Goal: Information Seeking & Learning: Learn about a topic

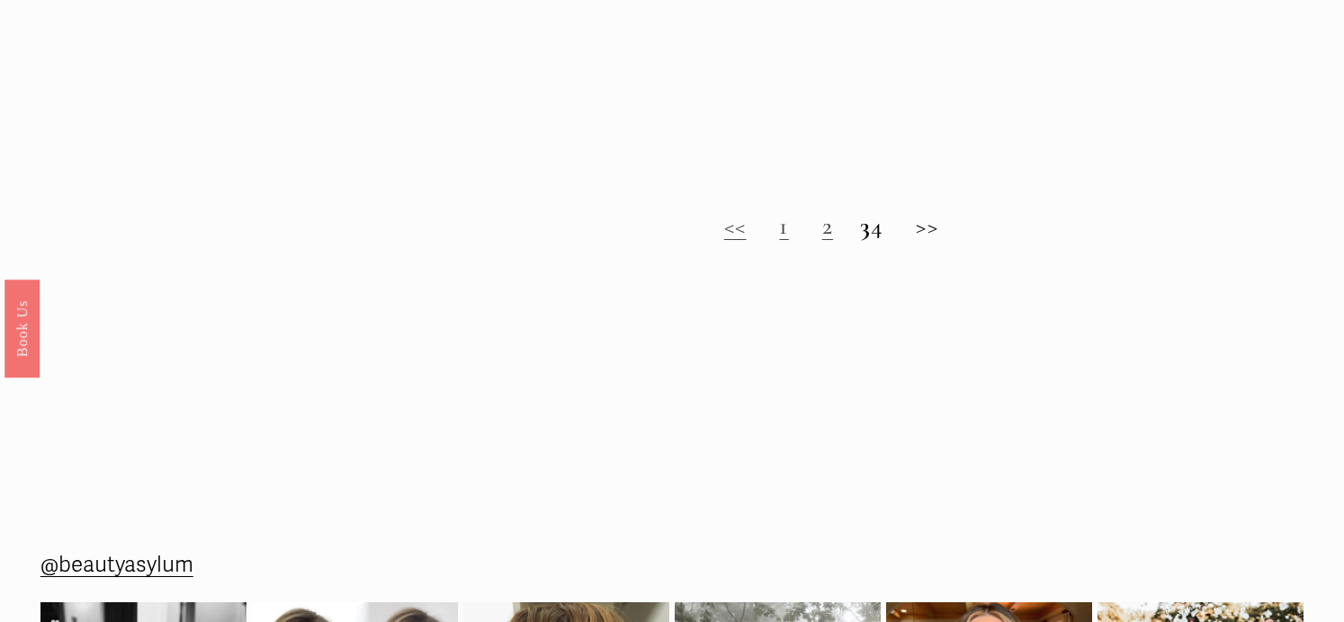
scroll to position [1582, 0]
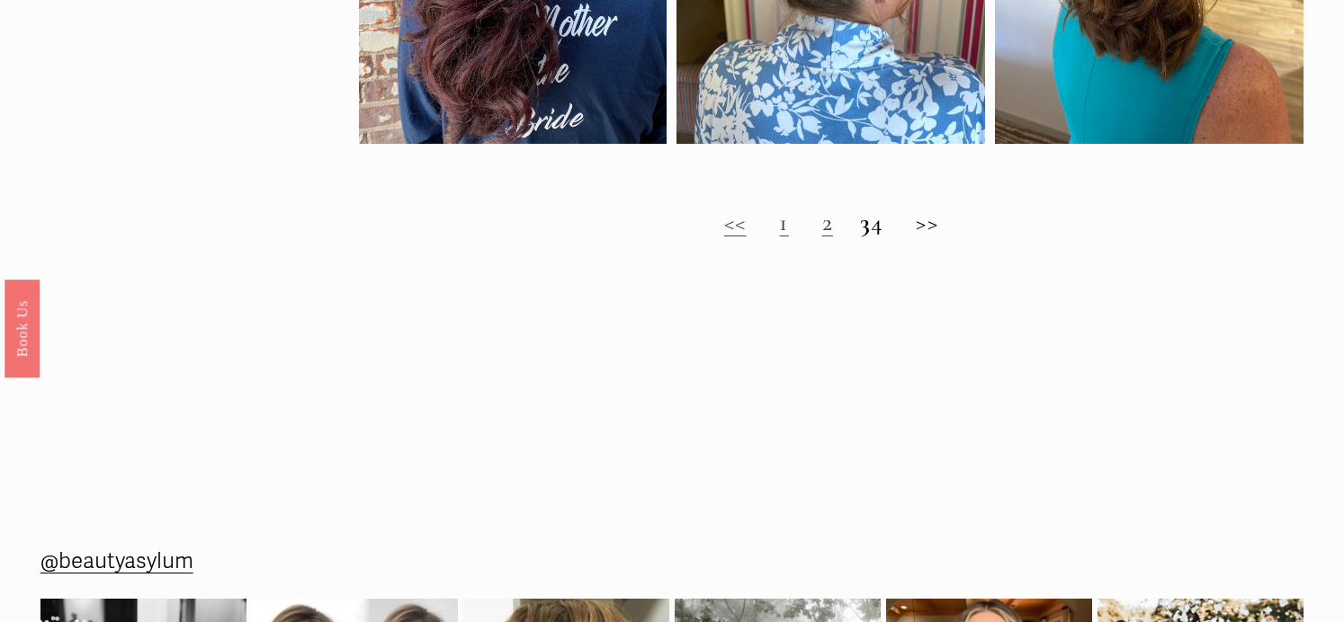
click at [822, 228] on link "2" at bounding box center [827, 223] width 11 height 30
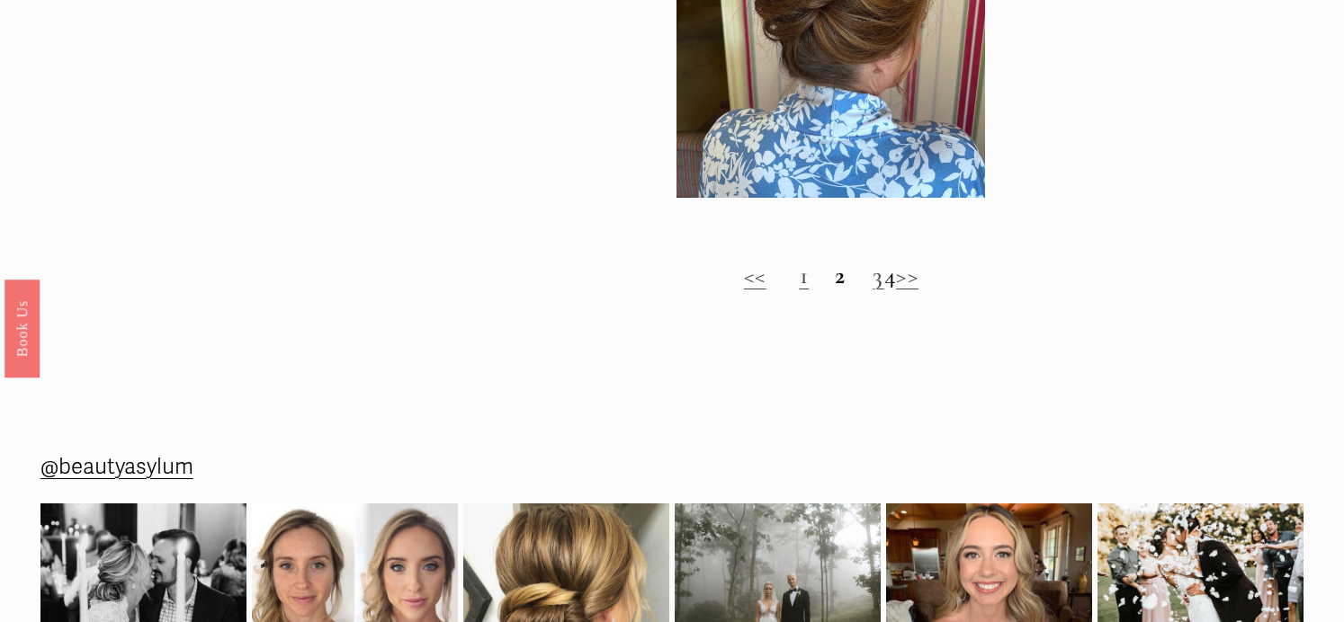
scroll to position [1570, 0]
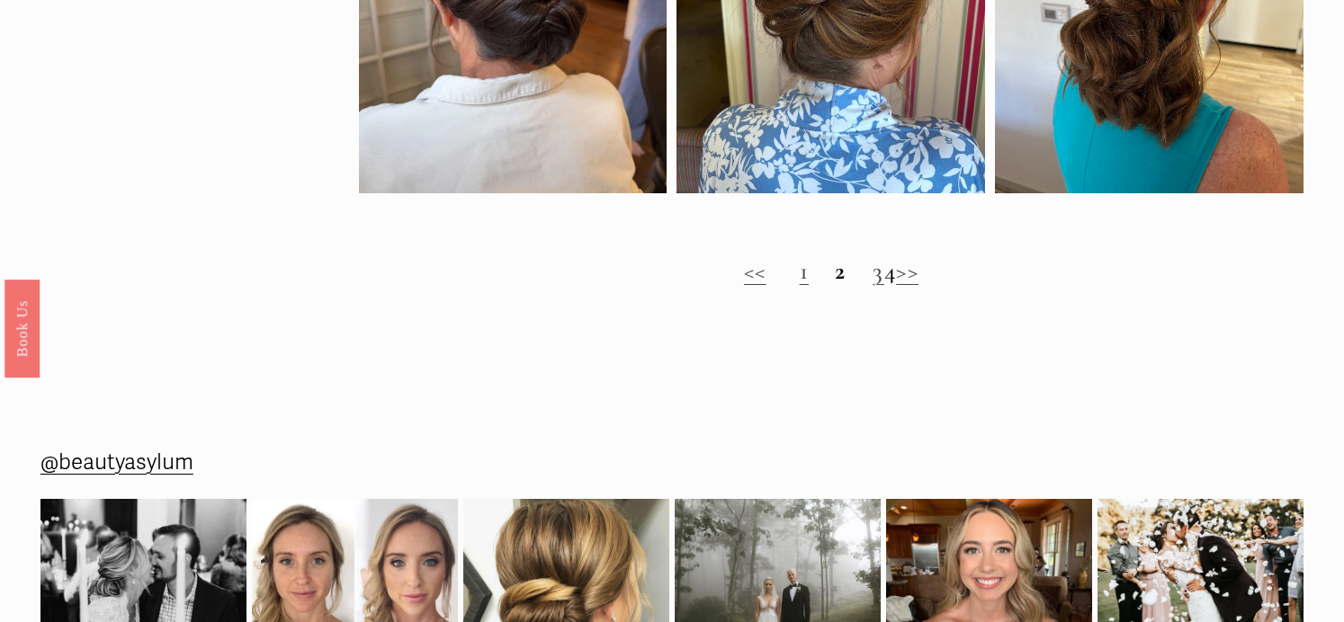
click at [872, 273] on link "3" at bounding box center [877, 271] width 11 height 30
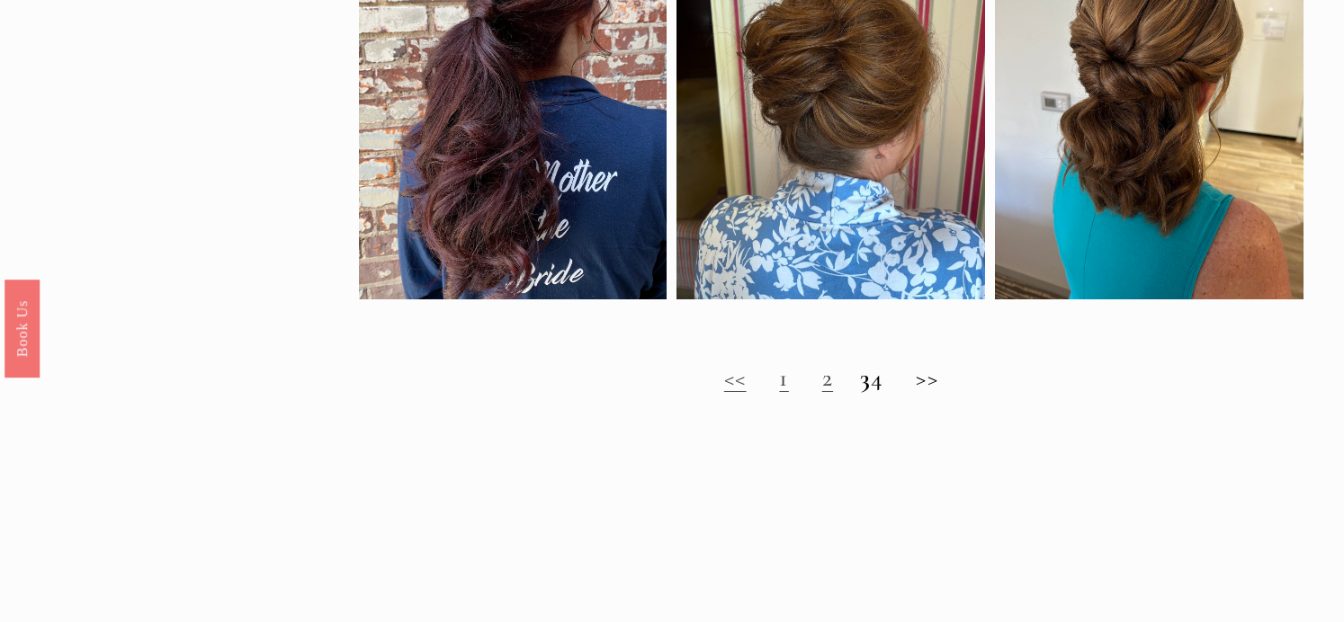
scroll to position [1428, 0]
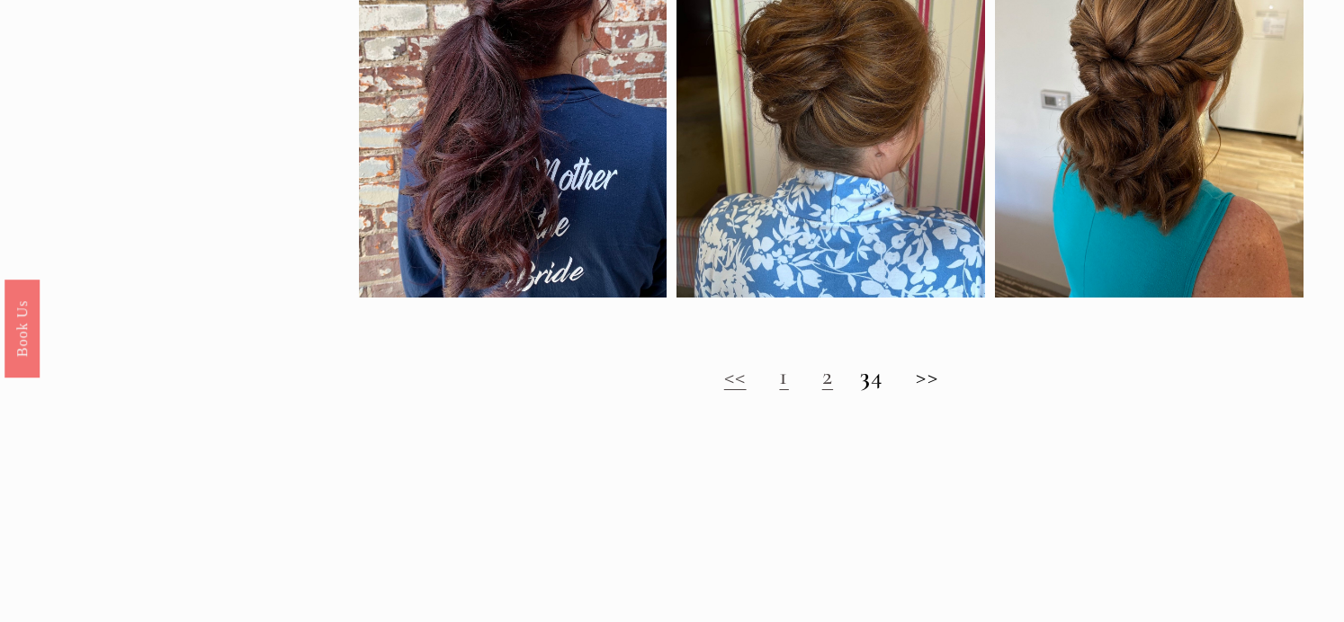
click at [893, 384] on h2 "<< 1 2 3 4 >>" at bounding box center [831, 376] width 945 height 29
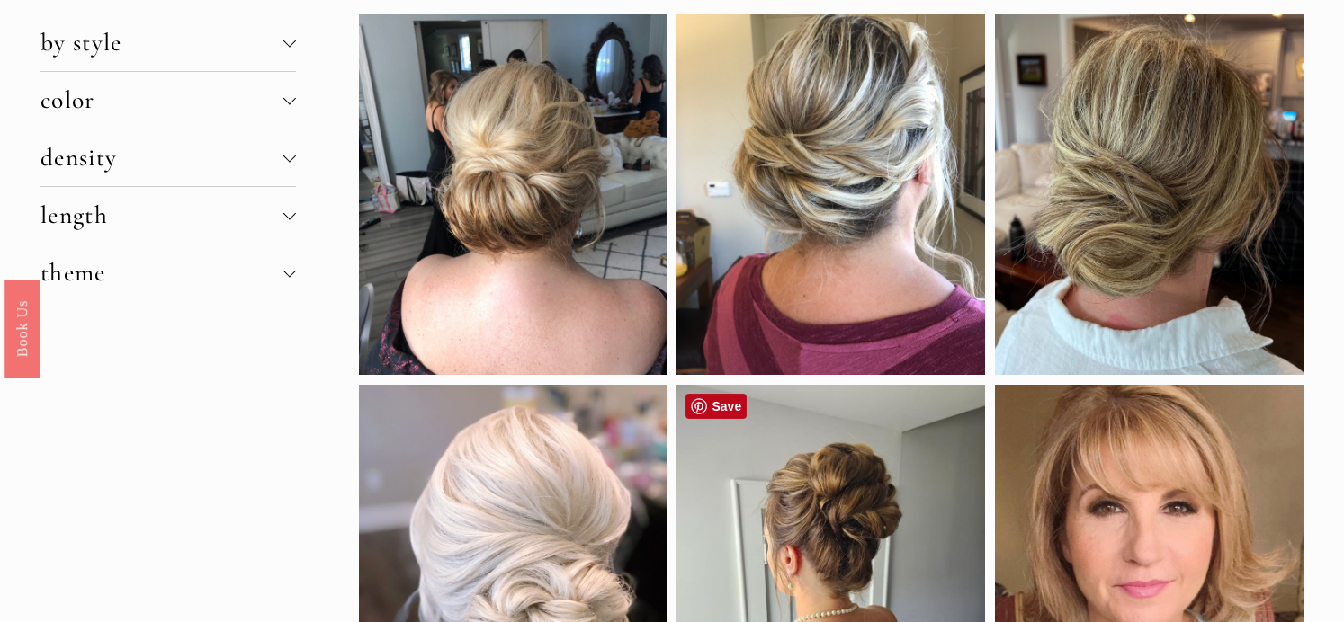
scroll to position [164, 0]
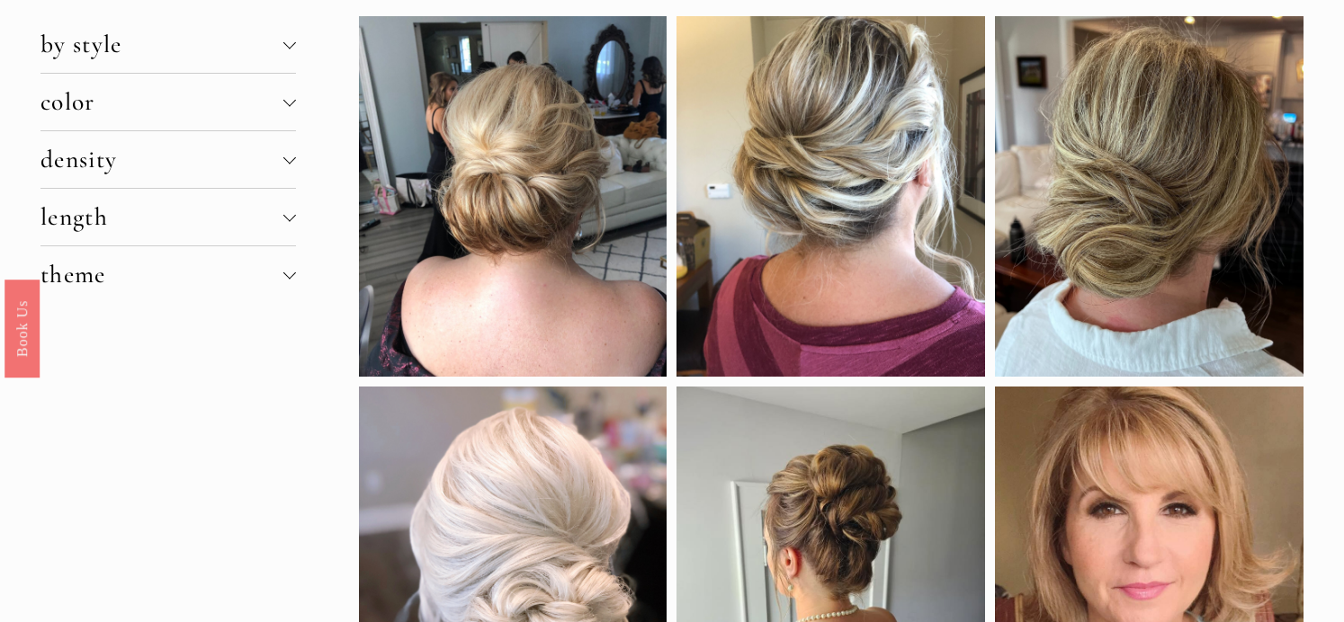
click at [89, 223] on span "length" at bounding box center [161, 217] width 243 height 30
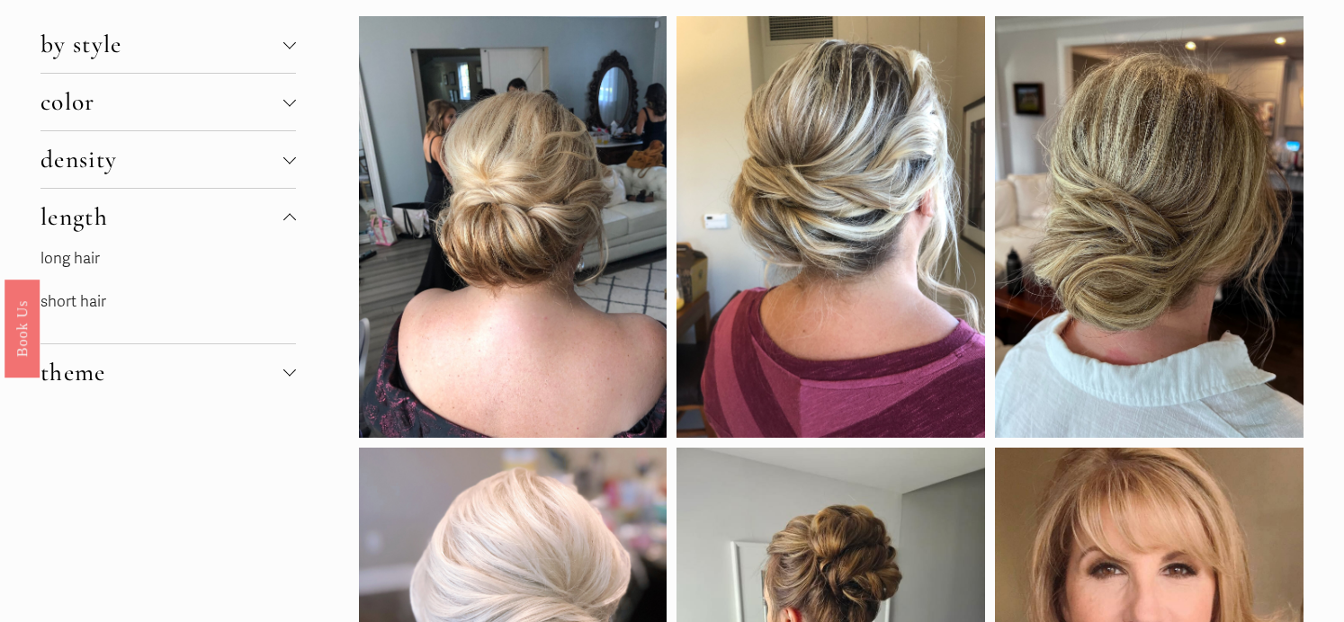
click at [82, 302] on link "short hair" at bounding box center [73, 301] width 66 height 19
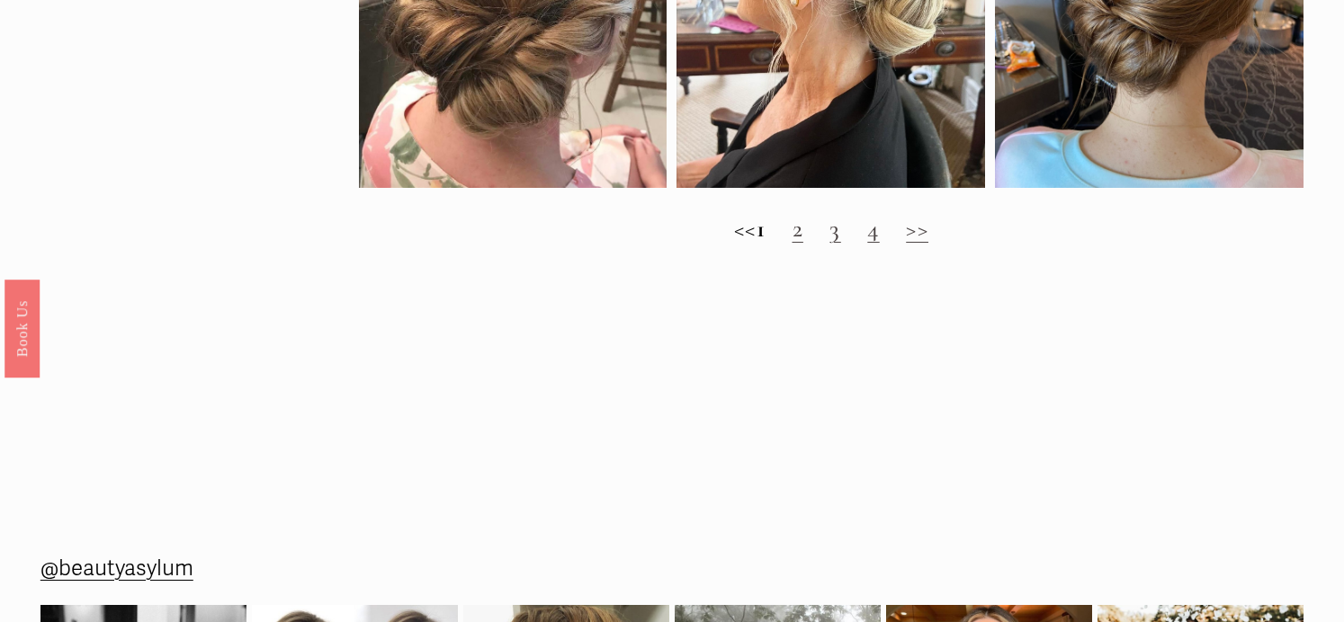
scroll to position [2024, 0]
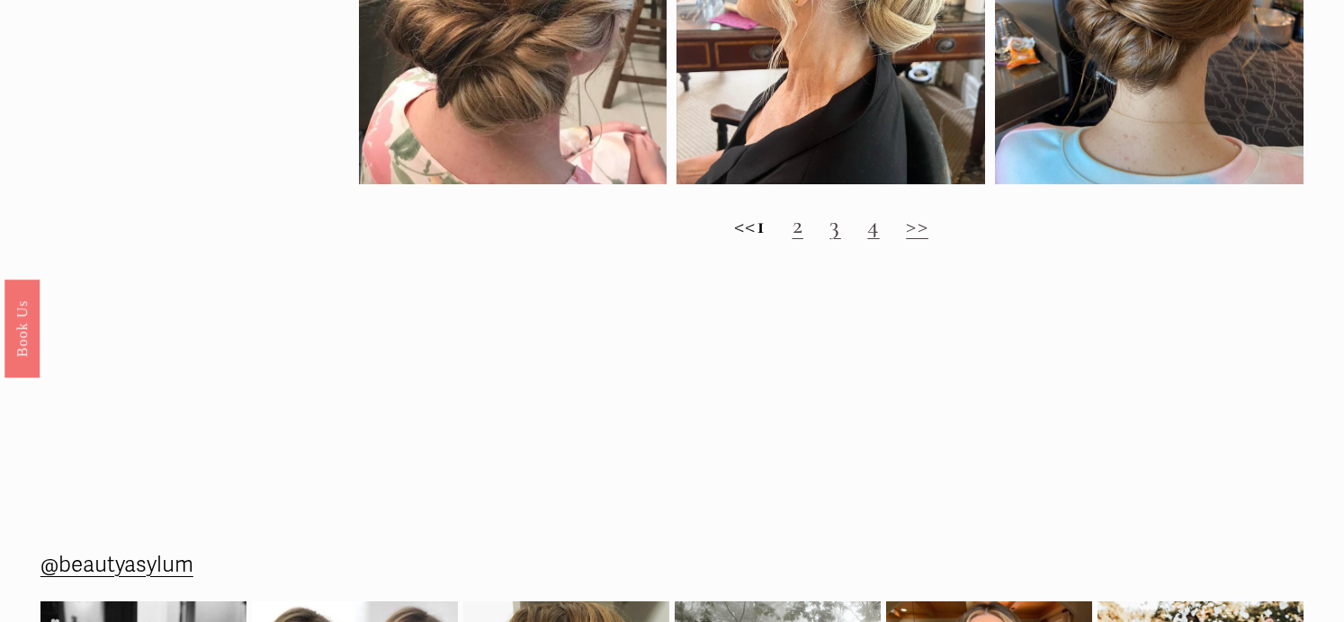
click at [803, 233] on link "2" at bounding box center [797, 225] width 11 height 30
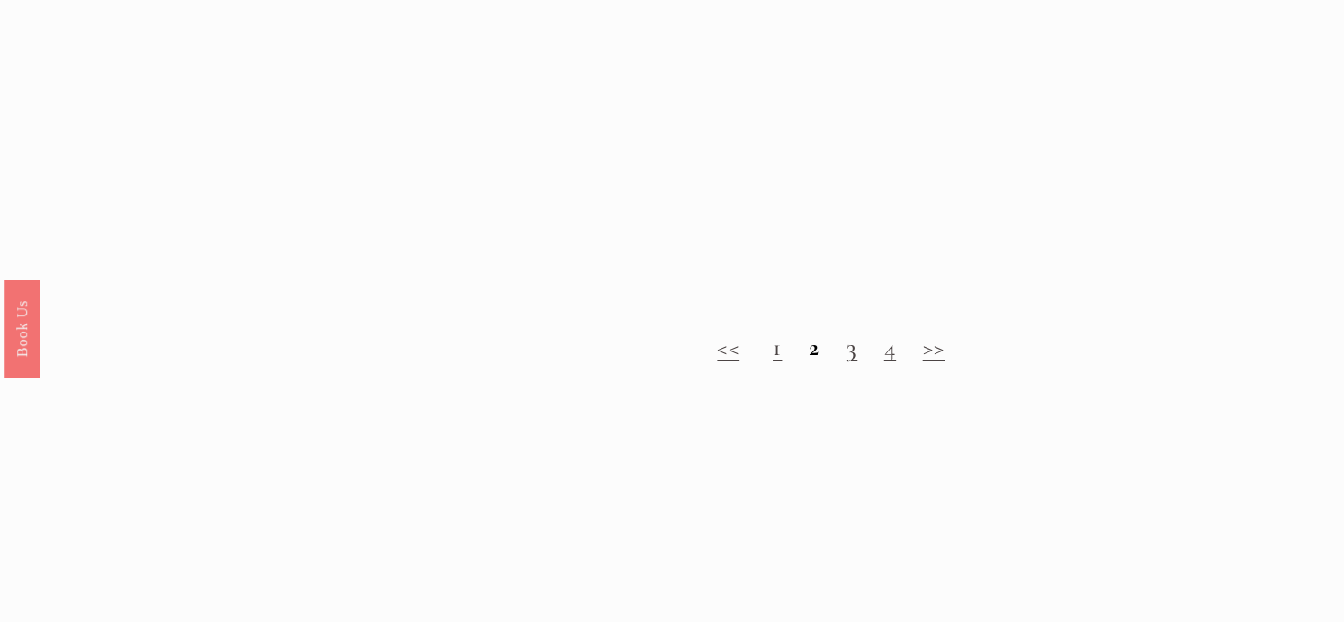
scroll to position [1762, 0]
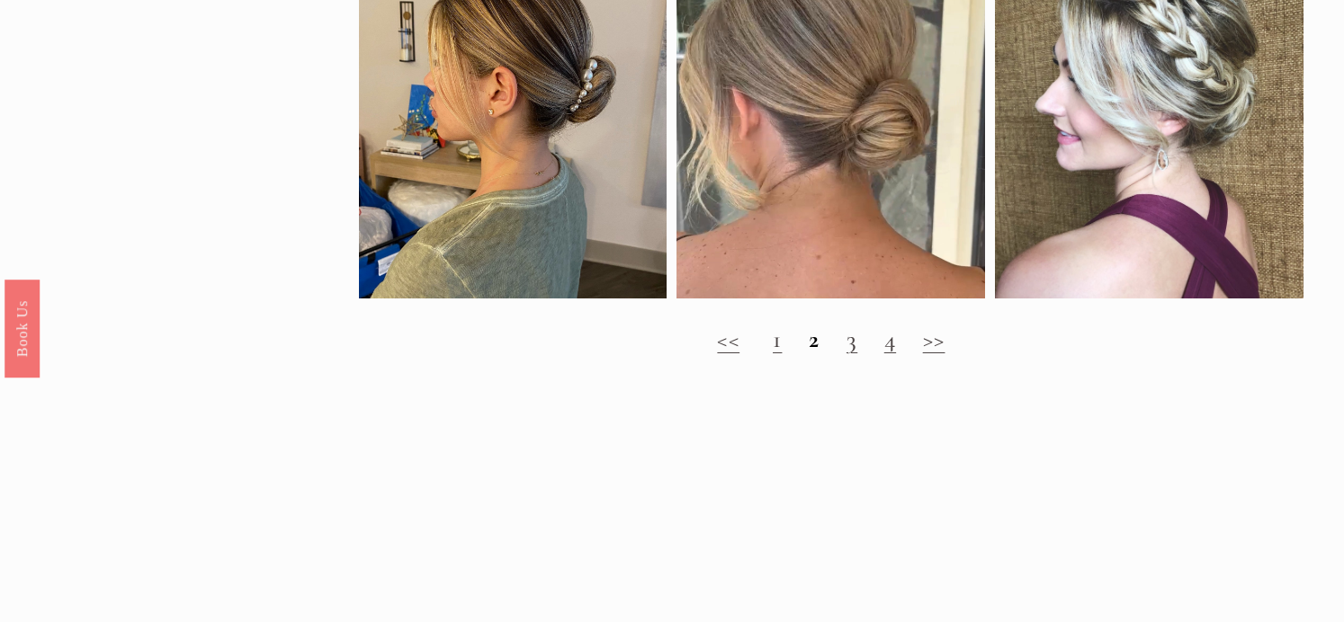
click at [855, 349] on link "3" at bounding box center [851, 340] width 11 height 30
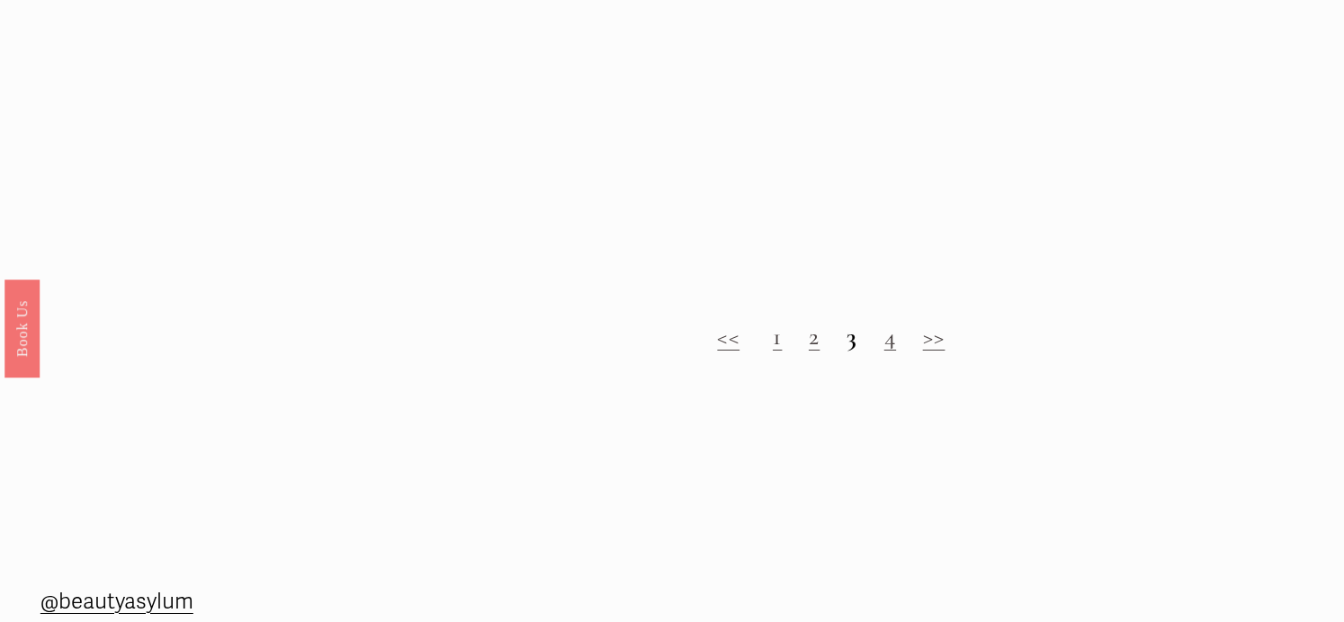
scroll to position [1804, 0]
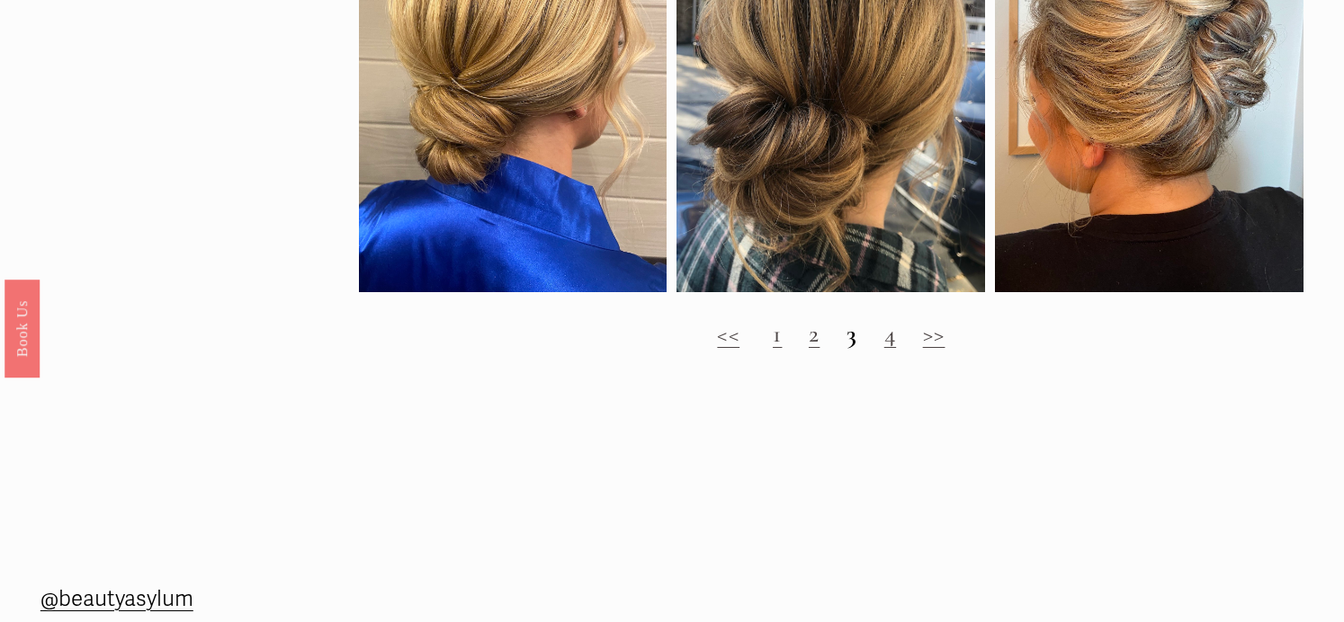
click at [896, 342] on link "4" at bounding box center [890, 334] width 12 height 30
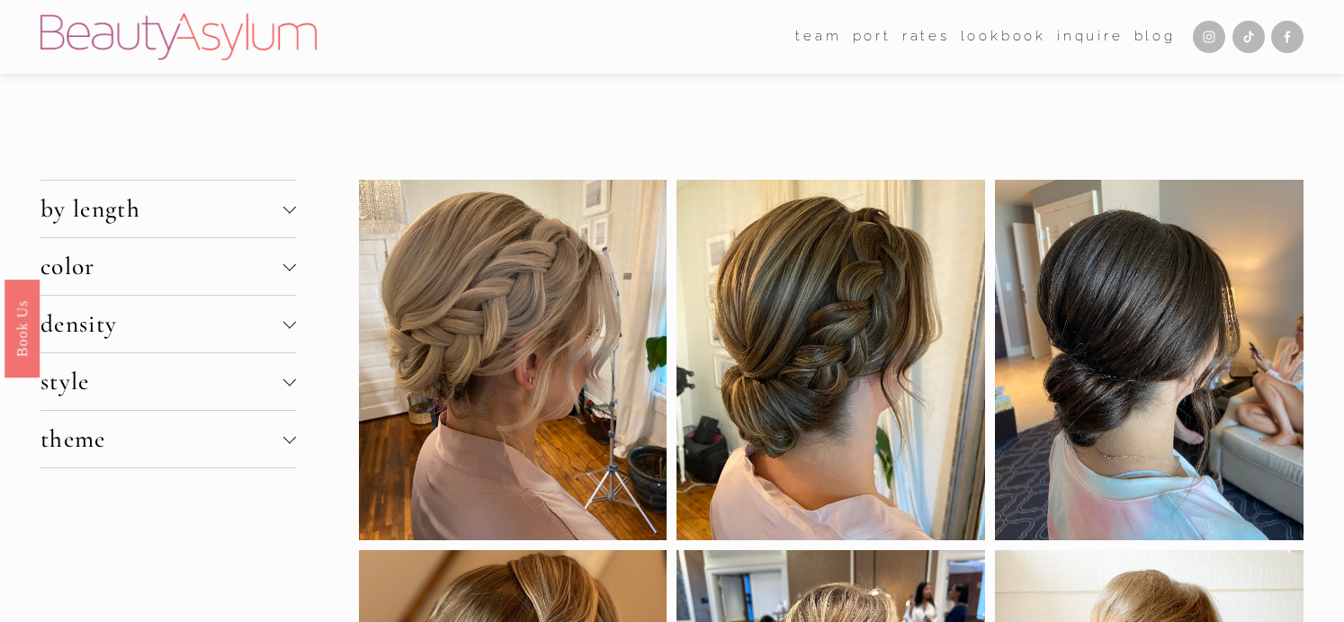
click at [87, 442] on span "theme" at bounding box center [161, 439] width 243 height 30
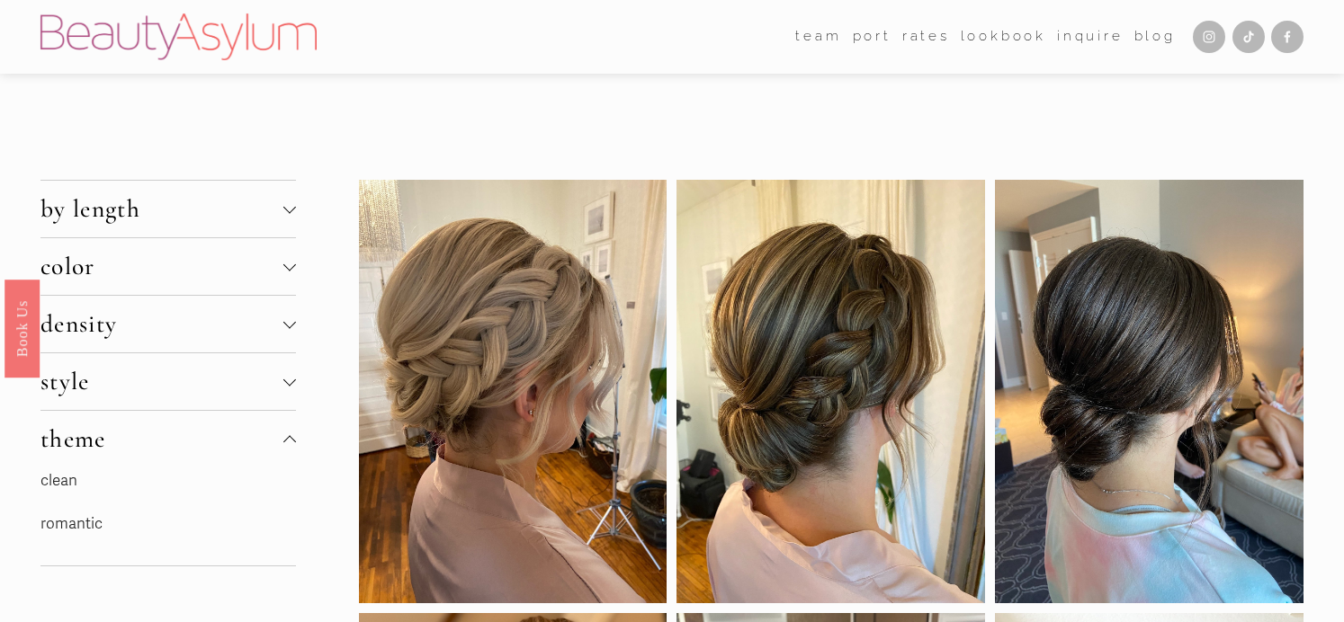
click at [64, 485] on link "clean" at bounding box center [58, 480] width 37 height 19
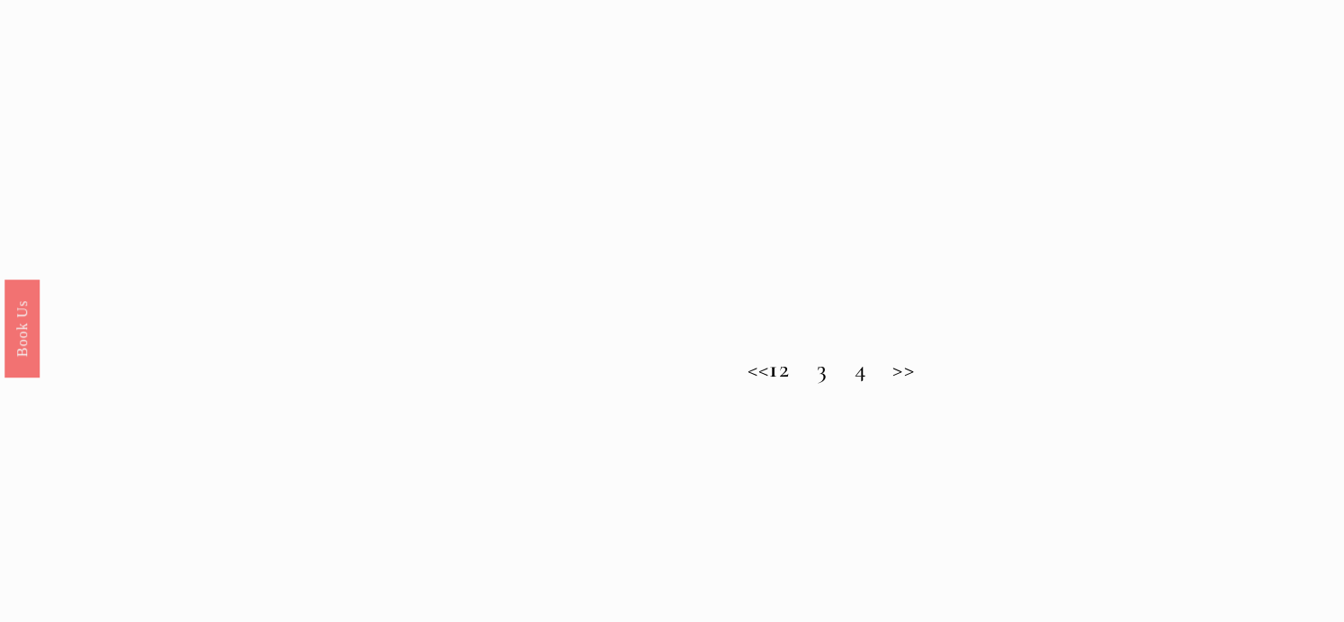
scroll to position [1756, 0]
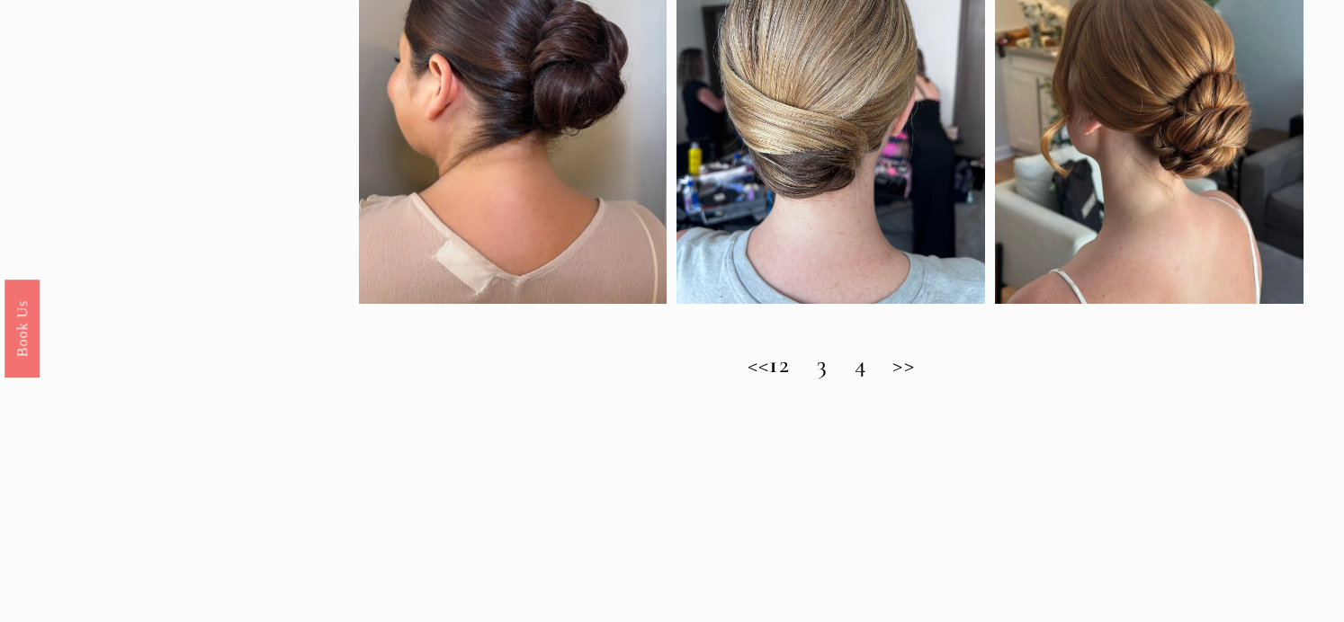
click at [810, 368] on h2 "<< 1 2 3 4 >>" at bounding box center [831, 365] width 945 height 29
click at [808, 366] on h2 "<< 1 2 3 4 >>" at bounding box center [831, 365] width 945 height 29
click at [850, 365] on h2 "<< 1 2 3 4 >>" at bounding box center [831, 365] width 945 height 29
click at [889, 368] on h2 "<< 1 2 3 4 >>" at bounding box center [831, 365] width 945 height 29
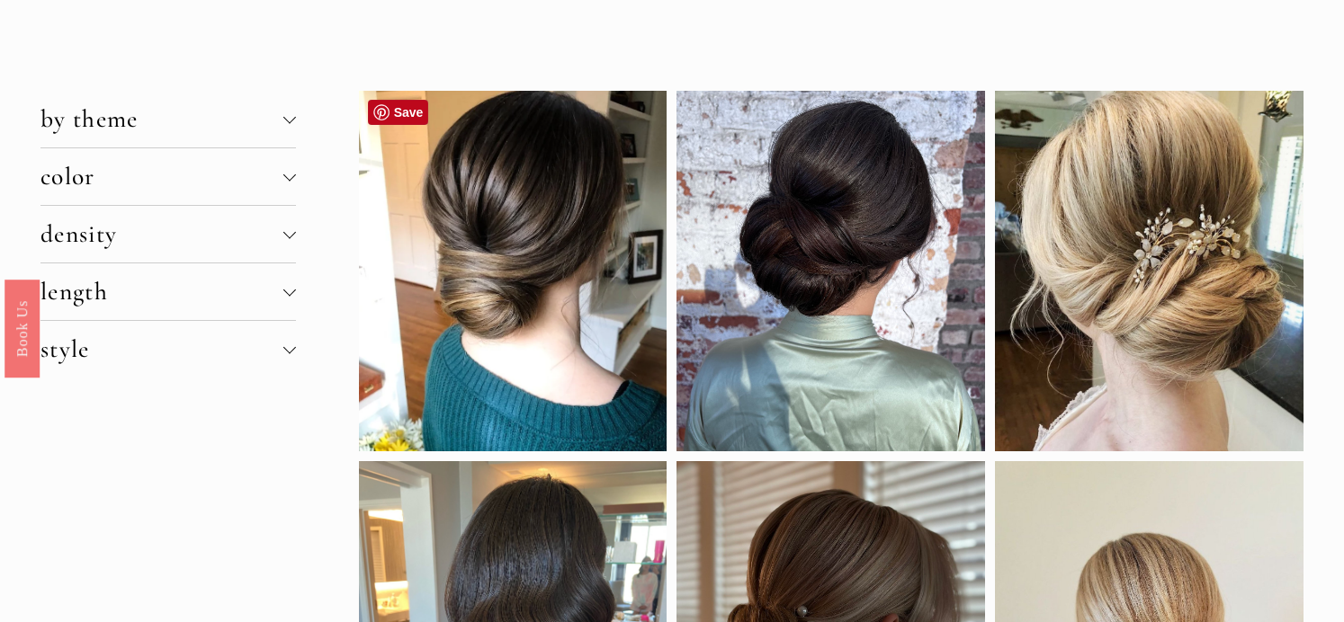
scroll to position [91, 0]
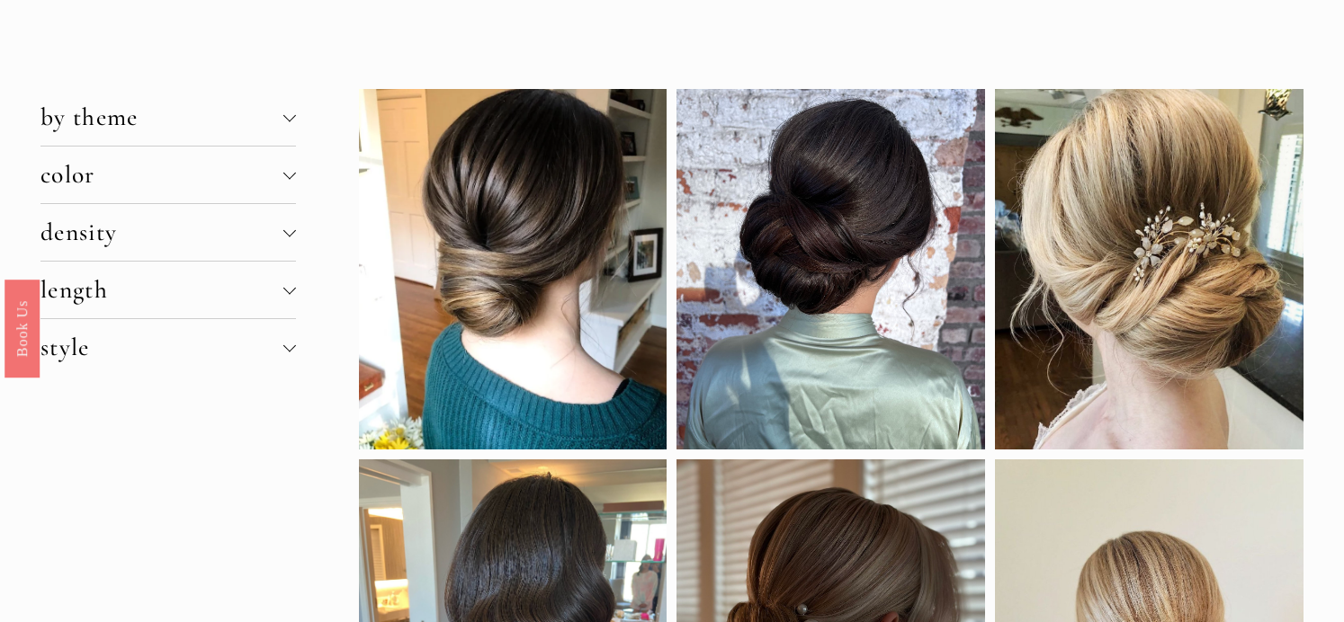
click at [292, 348] on div at bounding box center [289, 345] width 13 height 13
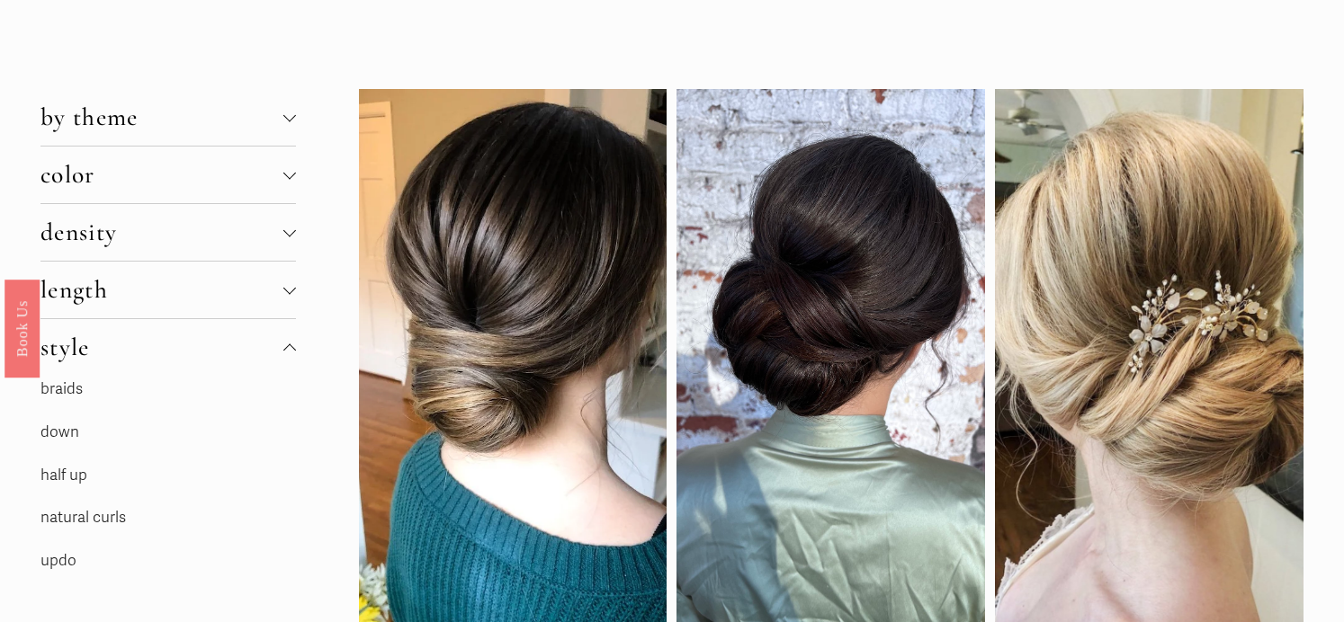
click at [68, 565] on link "updo" at bounding box center [58, 560] width 36 height 19
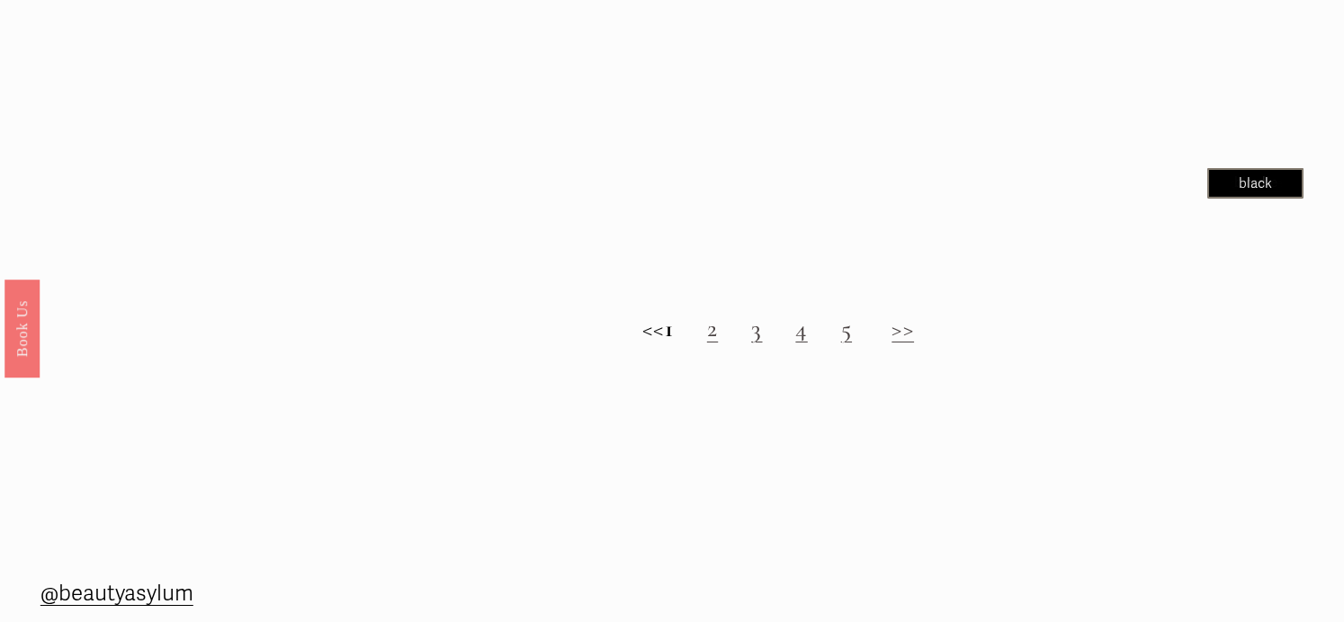
scroll to position [1882, 0]
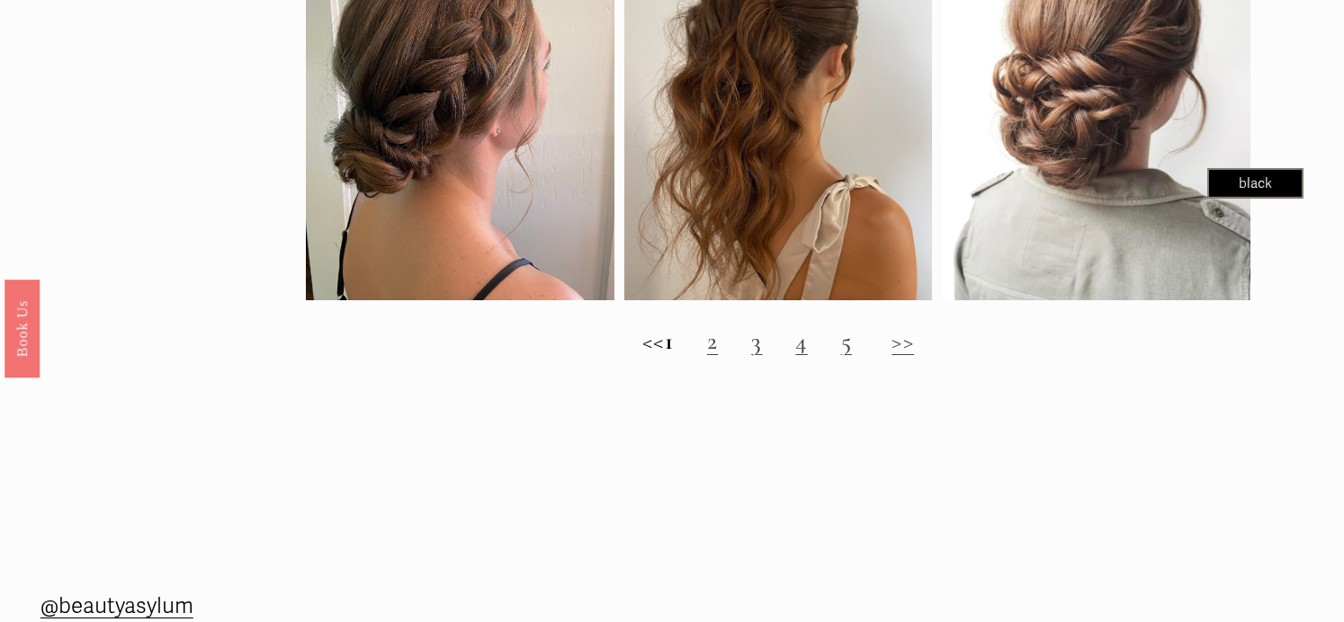
click at [718, 345] on link "2" at bounding box center [712, 341] width 11 height 30
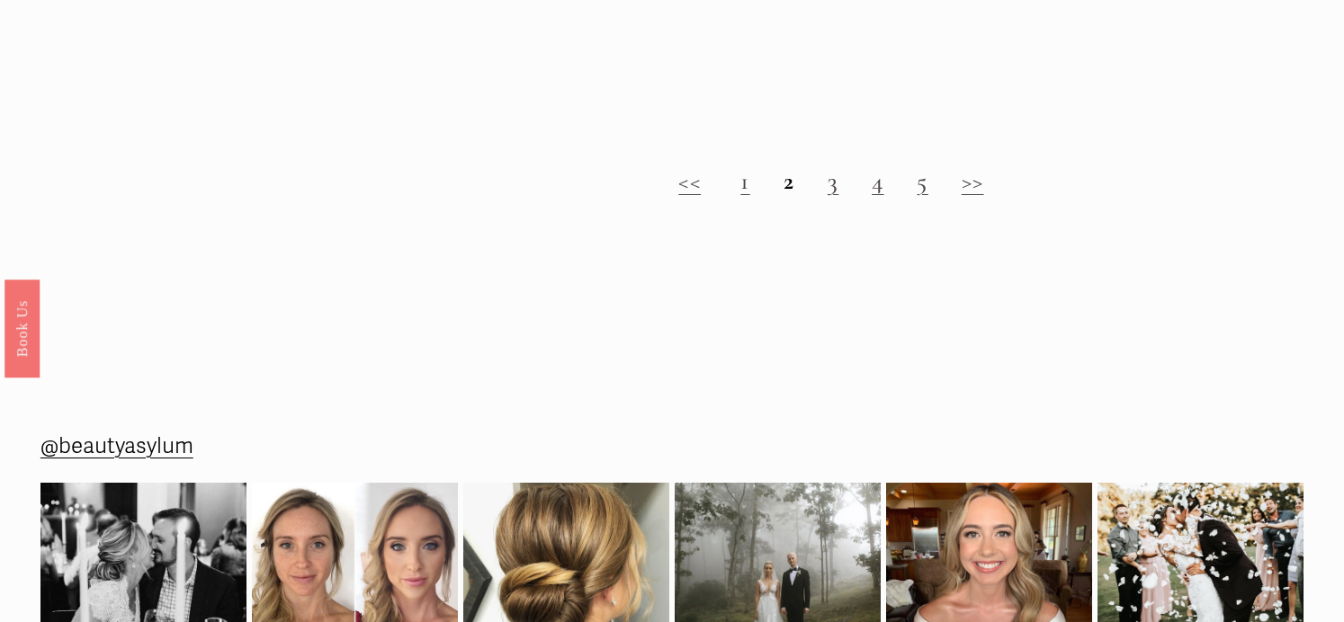
scroll to position [1964, 0]
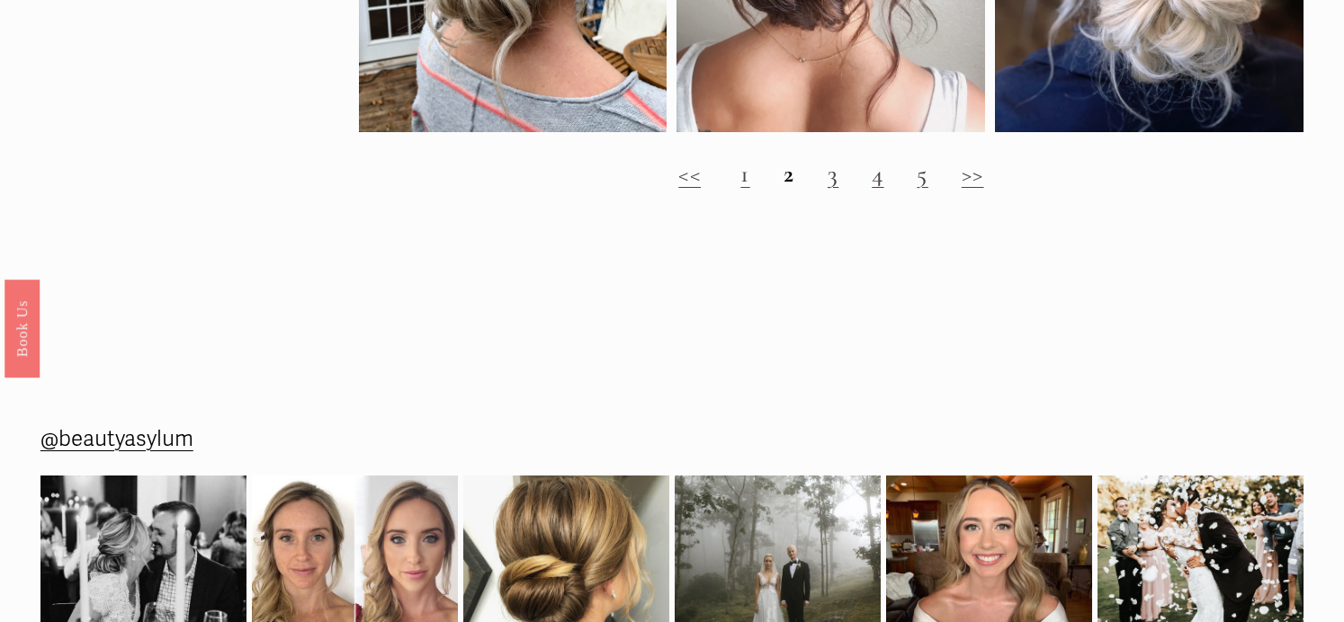
click at [836, 178] on link "3" at bounding box center [832, 174] width 11 height 30
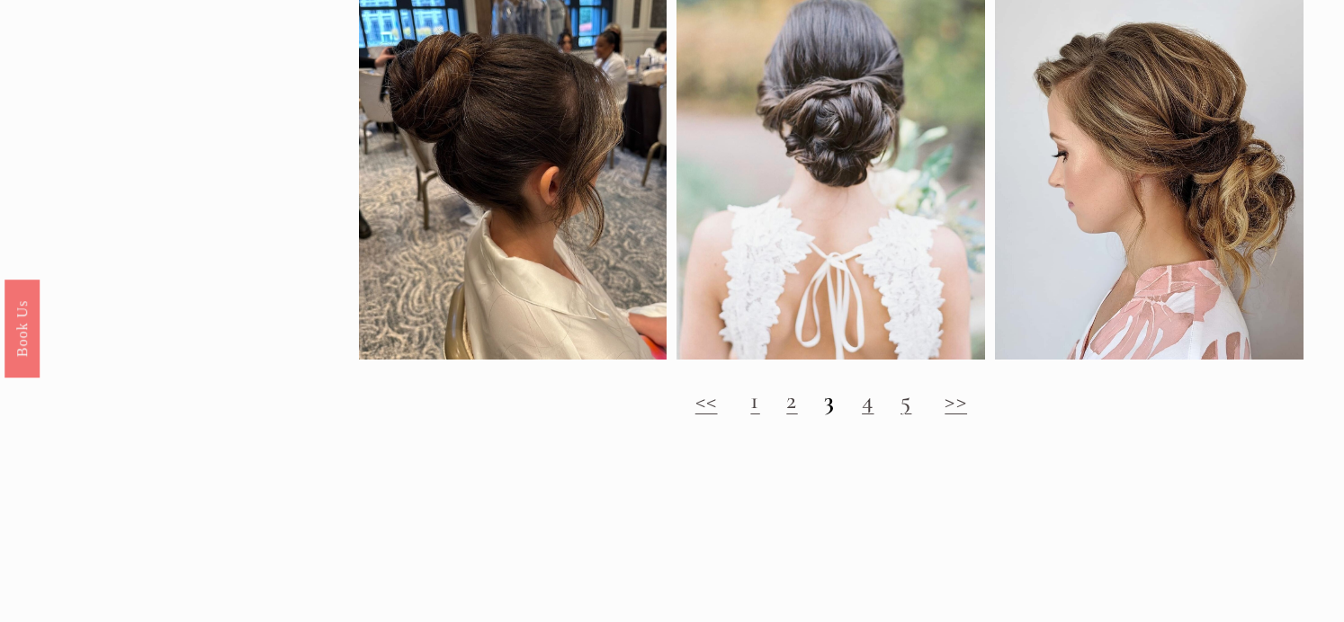
scroll to position [1825, 0]
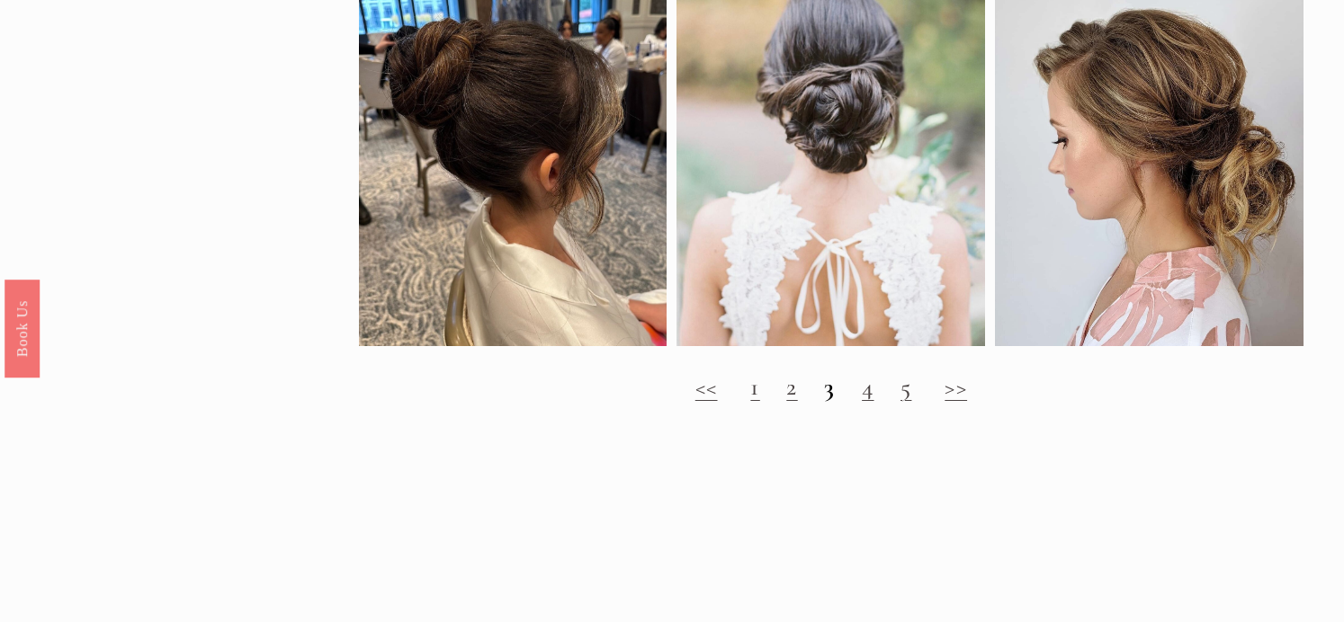
click at [871, 393] on link "4" at bounding box center [868, 387] width 12 height 30
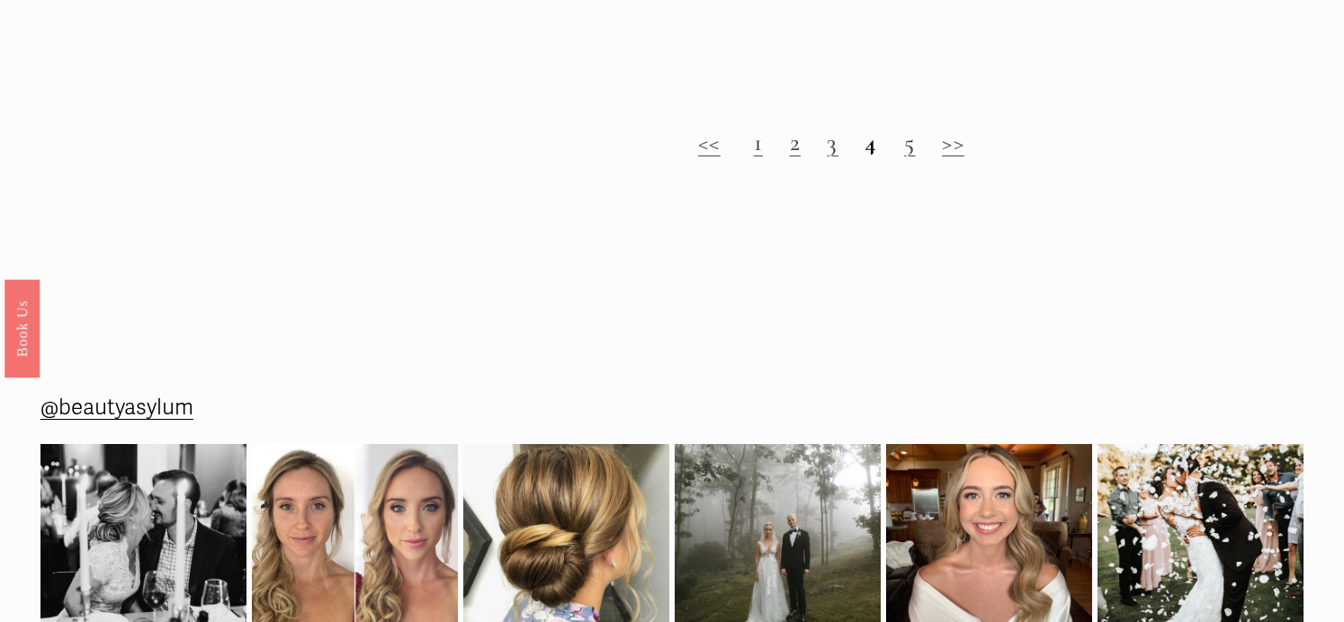
scroll to position [2073, 0]
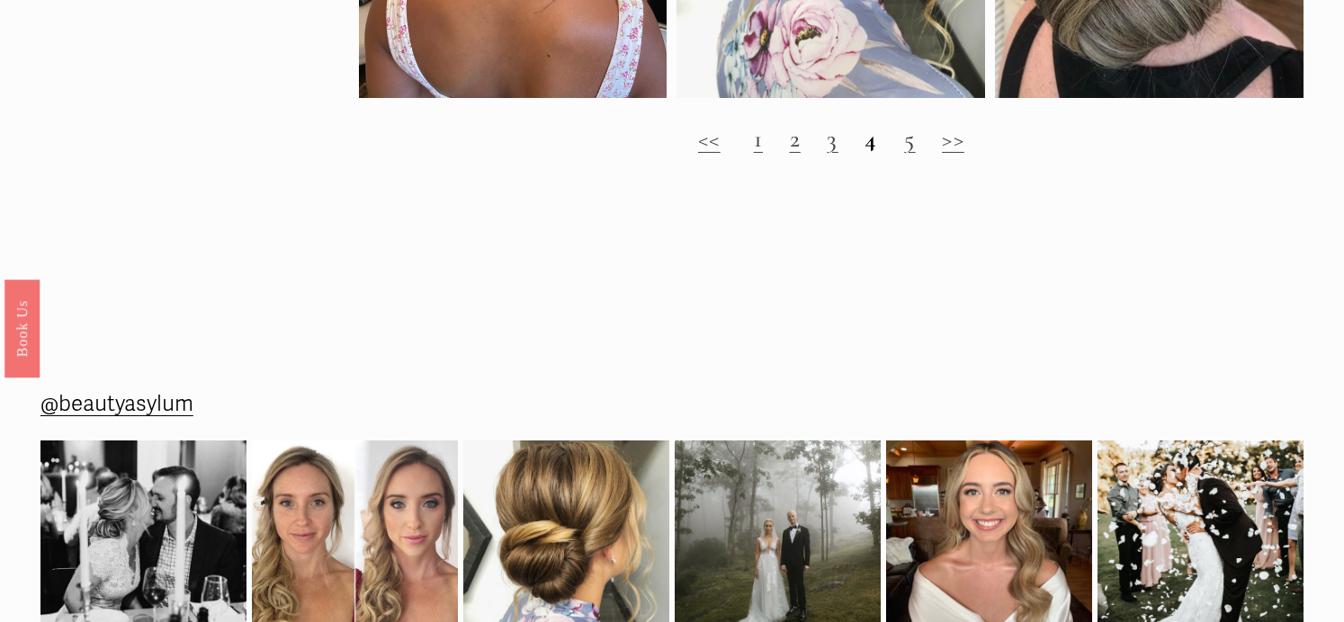
click at [872, 148] on strong "4" at bounding box center [870, 139] width 13 height 30
click at [871, 148] on strong "4" at bounding box center [870, 139] width 13 height 30
click at [912, 149] on link "5" at bounding box center [909, 139] width 11 height 30
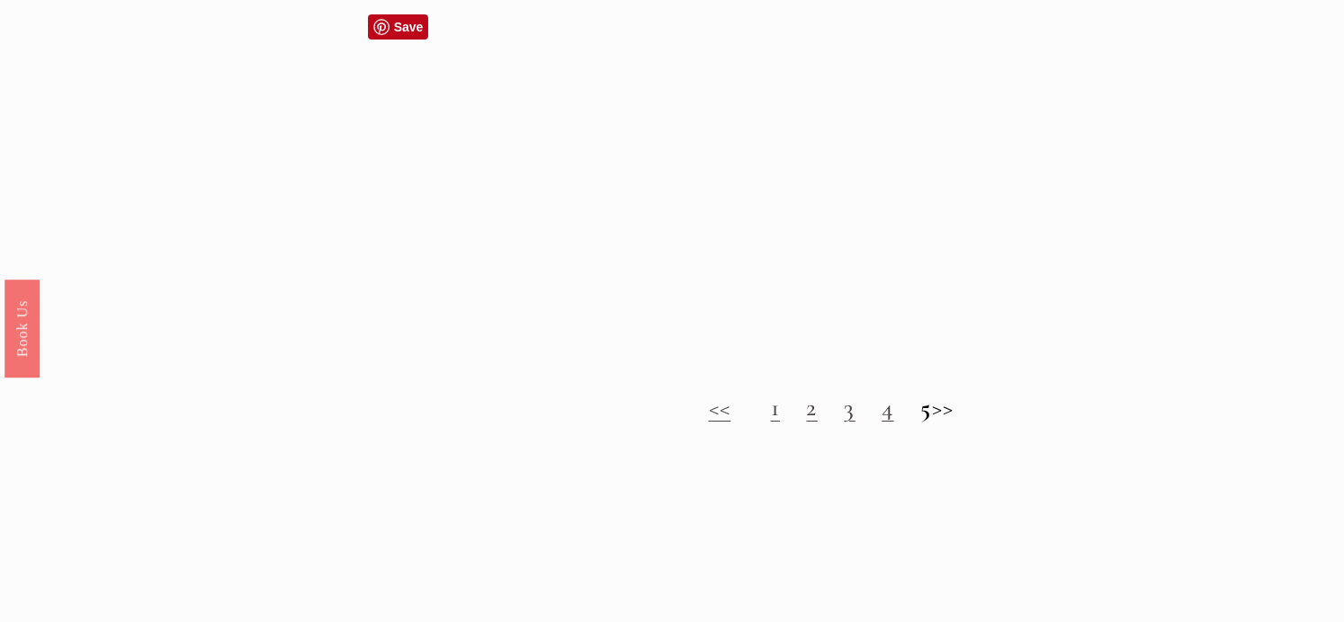
scroll to position [1737, 0]
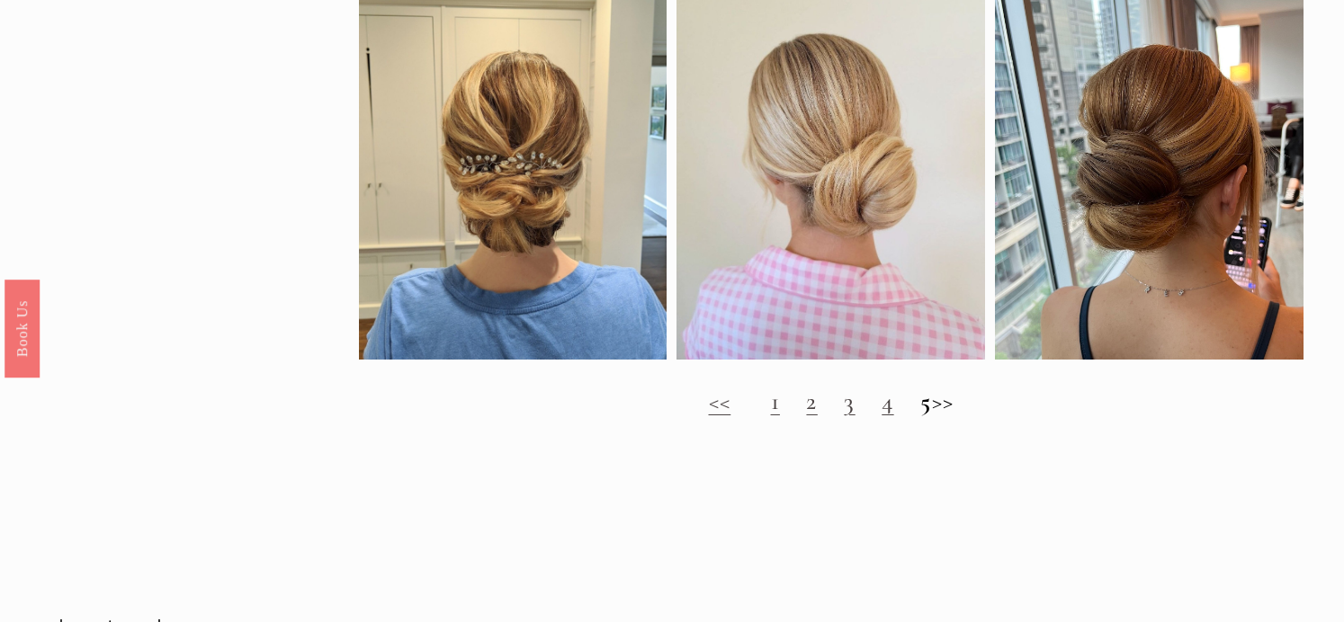
click at [881, 411] on link "4" at bounding box center [887, 402] width 12 height 30
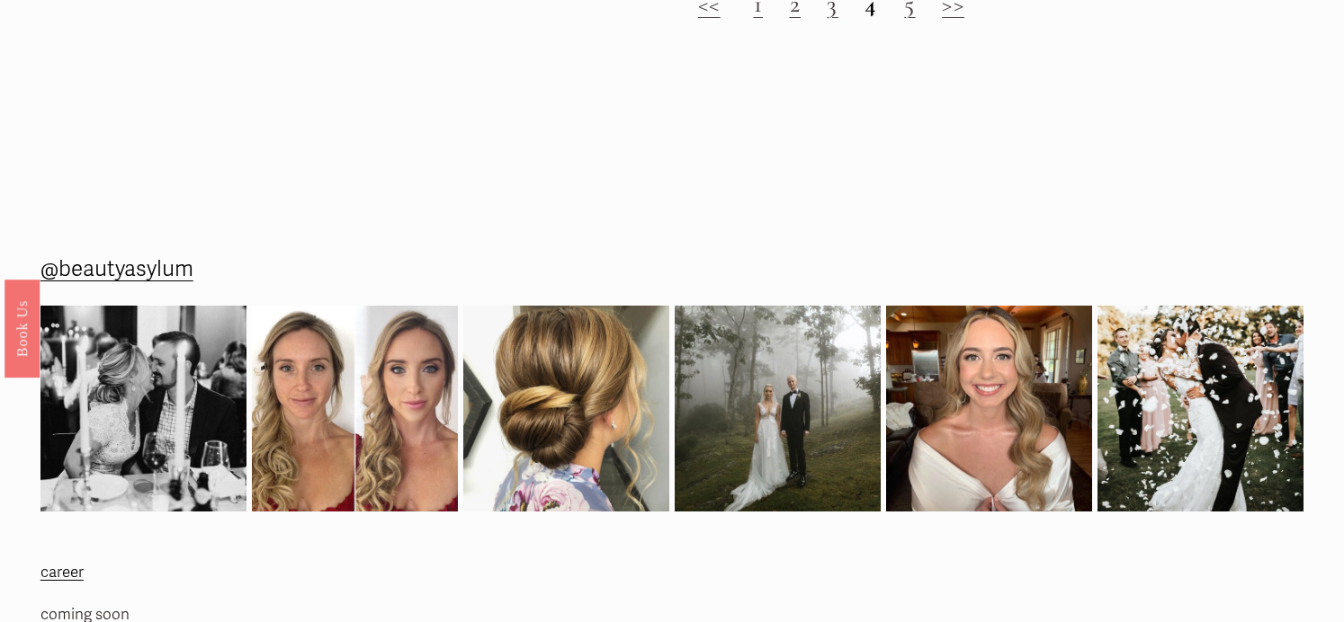
scroll to position [2212, 0]
